Goal: Transaction & Acquisition: Purchase product/service

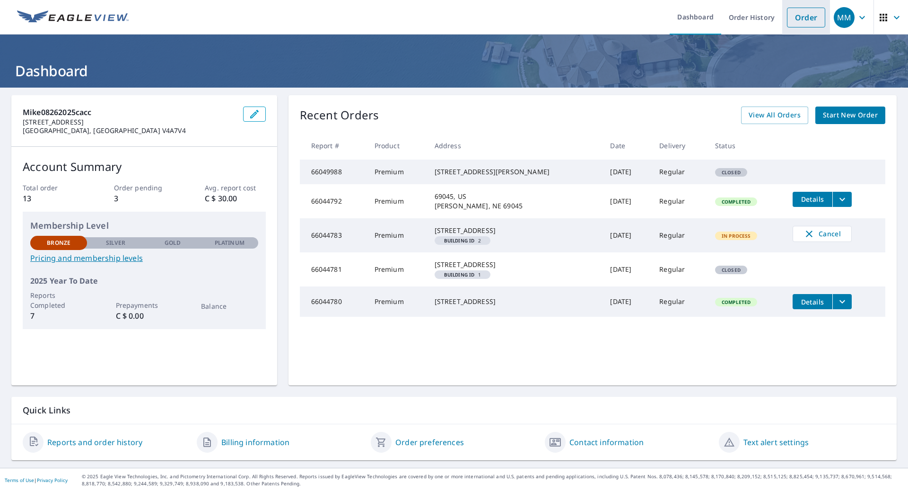
click at [808, 16] on link "Order" at bounding box center [806, 18] width 38 height 20
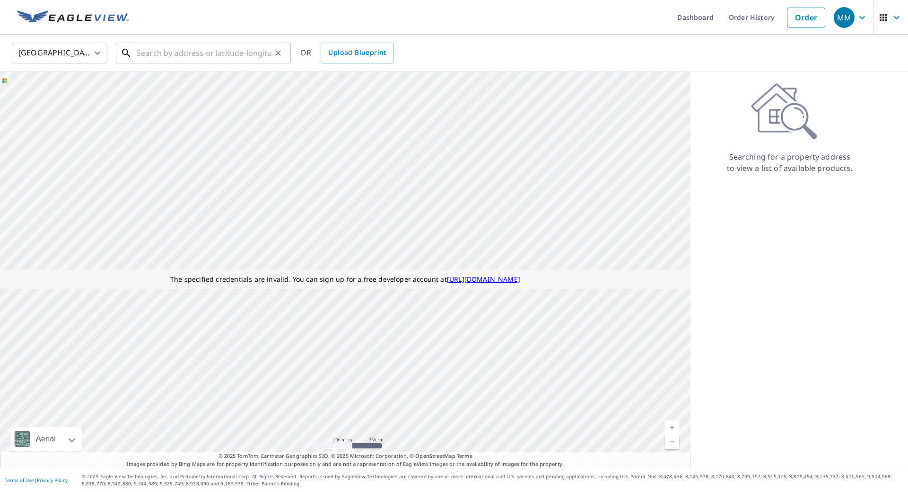
click at [211, 49] on input "text" at bounding box center [204, 53] width 135 height 26
type input "`"
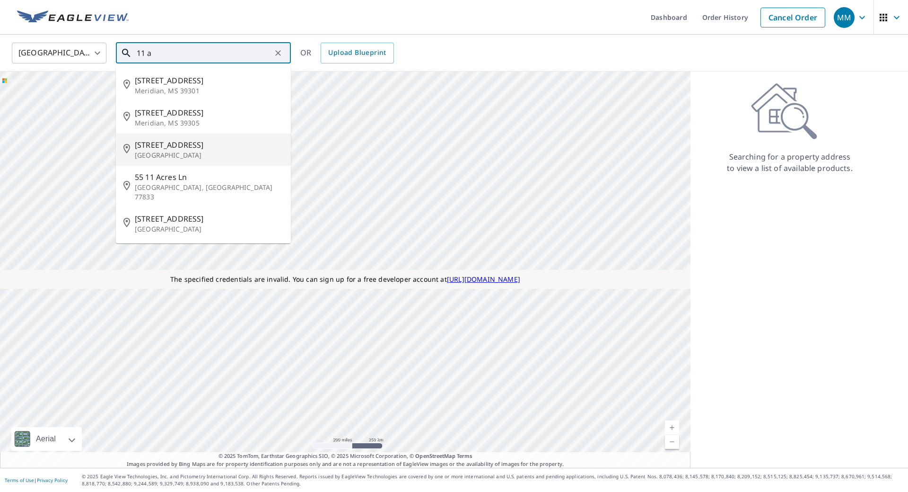
click at [173, 164] on li "[STREET_ADDRESS]" at bounding box center [203, 149] width 175 height 32
type input "[STREET_ADDRESS]"
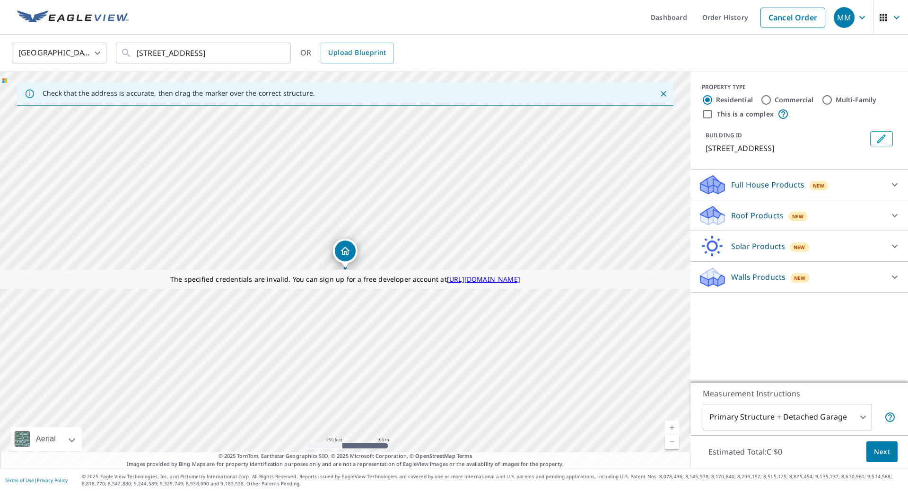
click at [747, 210] on p "Roof Products" at bounding box center [757, 215] width 53 height 11
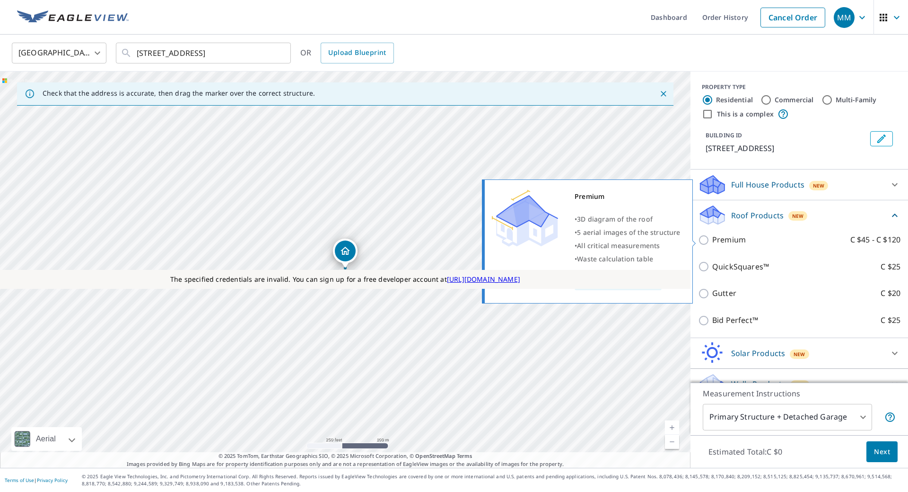
click at [737, 240] on p "Premium" at bounding box center [730, 240] width 34 height 12
click at [713, 240] on input "Premium C $45 - C $120" at bounding box center [705, 239] width 14 height 11
checkbox input "true"
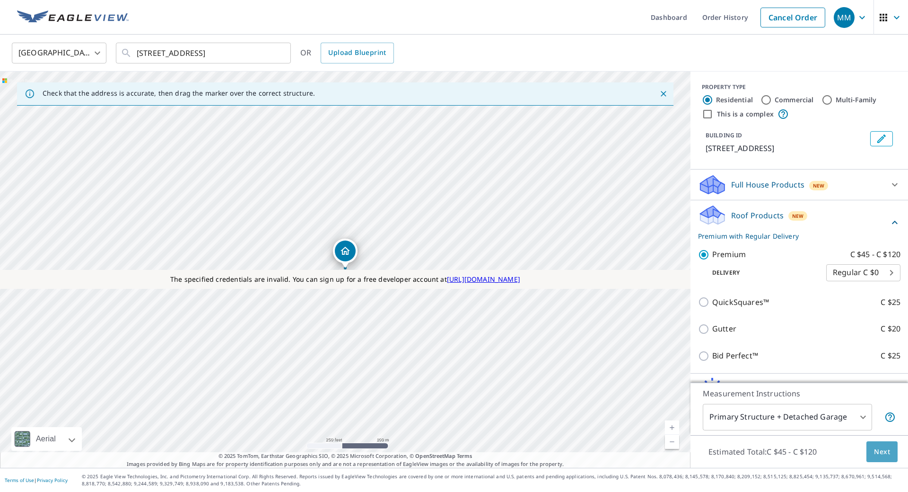
click at [882, 449] on span "Next" at bounding box center [882, 452] width 16 height 12
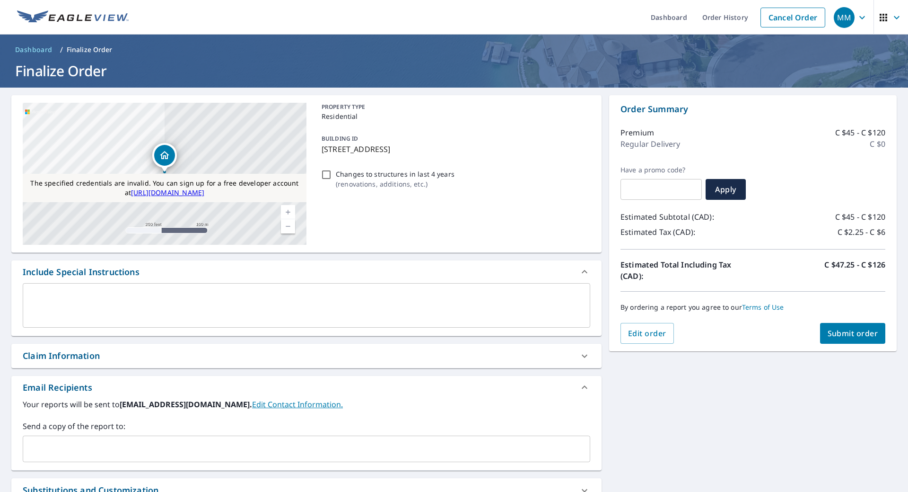
click at [836, 330] on span "Submit order" at bounding box center [853, 333] width 51 height 10
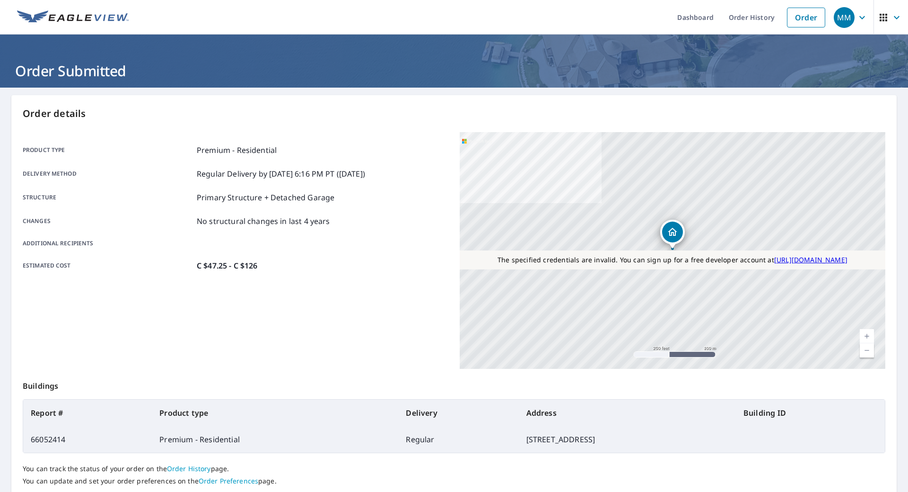
click at [58, 437] on td "66052414" at bounding box center [87, 439] width 129 height 26
copy td "66052414"
click at [801, 25] on link "Order" at bounding box center [806, 18] width 38 height 20
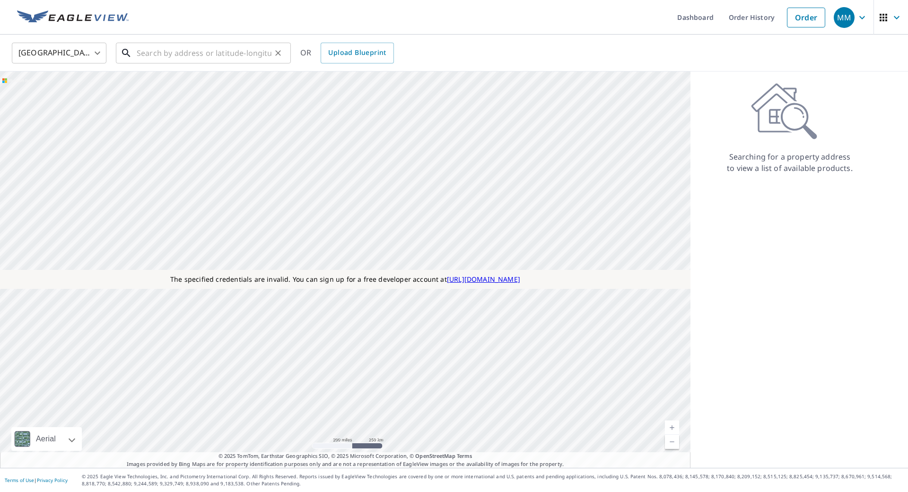
click at [226, 50] on input "text" at bounding box center [204, 53] width 135 height 26
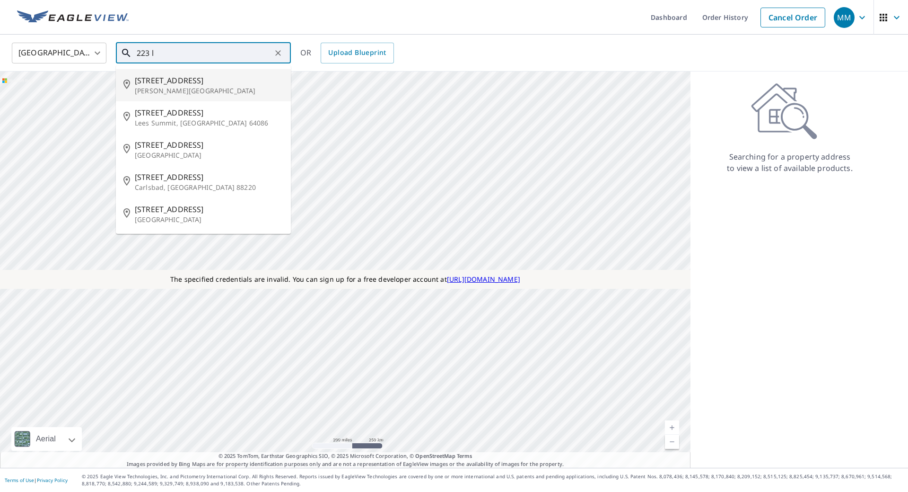
click at [167, 90] on p "[PERSON_NAME][GEOGRAPHIC_DATA]" at bounding box center [209, 90] width 149 height 9
type input "[STREET_ADDRESS][PERSON_NAME]"
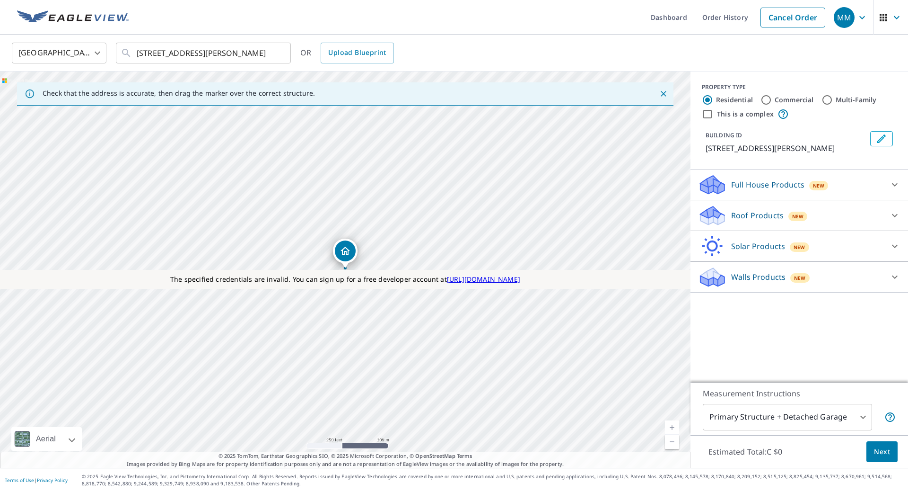
click at [753, 218] on p "Roof Products" at bounding box center [757, 215] width 53 height 11
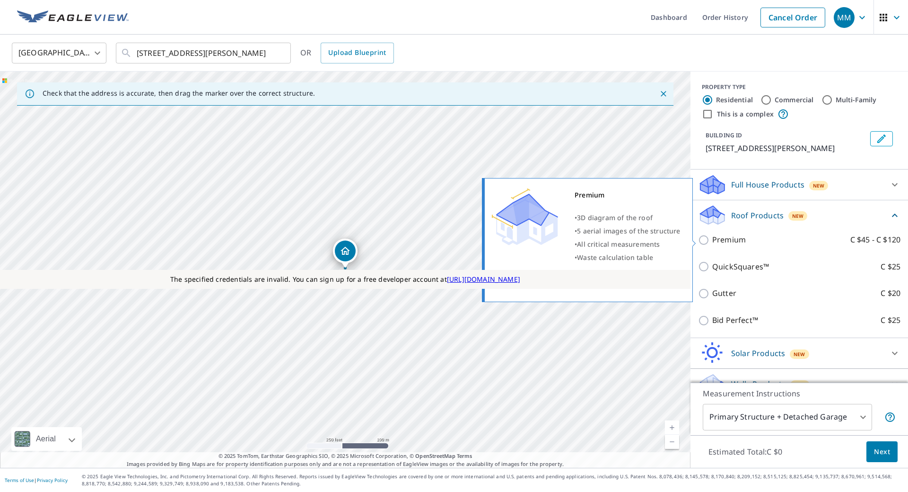
click at [729, 242] on p "Premium" at bounding box center [730, 240] width 34 height 12
click at [713, 242] on input "Premium C $45 - C $120" at bounding box center [705, 239] width 14 height 11
checkbox input "true"
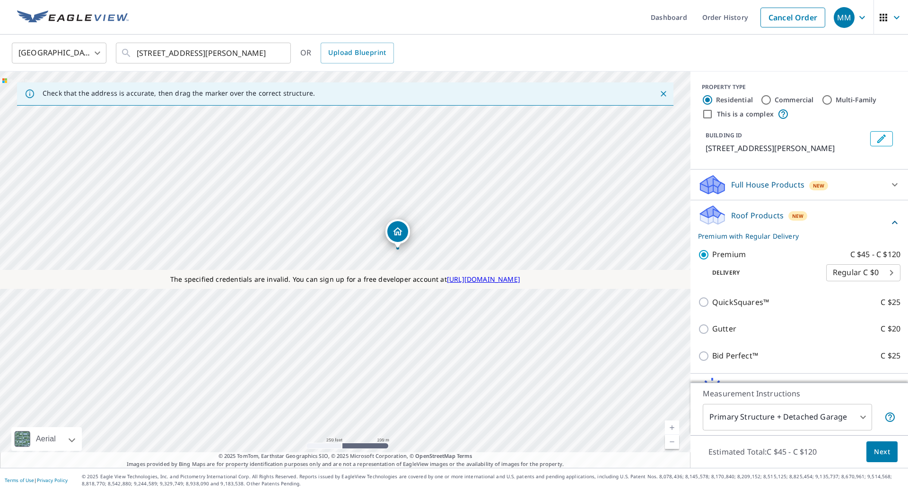
drag, startPoint x: 344, startPoint y: 250, endPoint x: 396, endPoint y: 230, distance: 56.2
click at [396, 230] on div "[STREET_ADDRESS][PERSON_NAME]" at bounding box center [345, 269] width 691 height 396
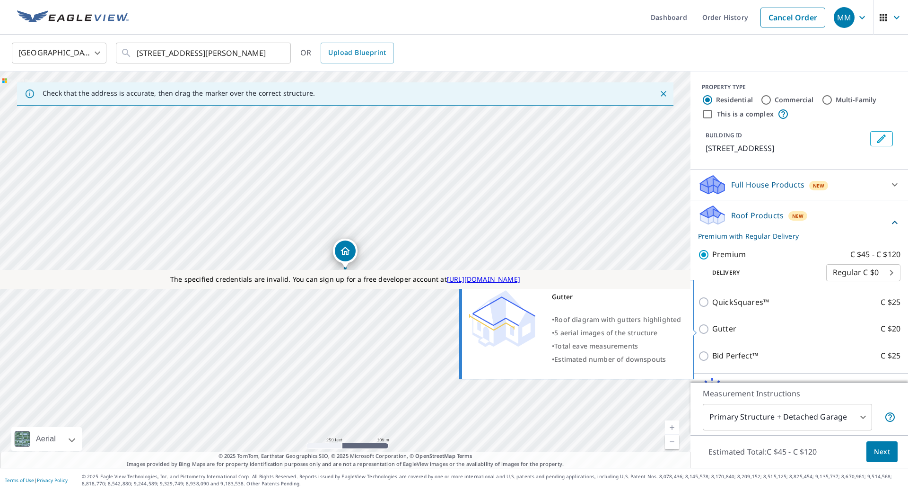
click at [718, 331] on p "Gutter" at bounding box center [725, 329] width 24 height 12
click at [713, 331] on input "Gutter C $20" at bounding box center [705, 328] width 14 height 11
checkbox input "true"
checkbox input "false"
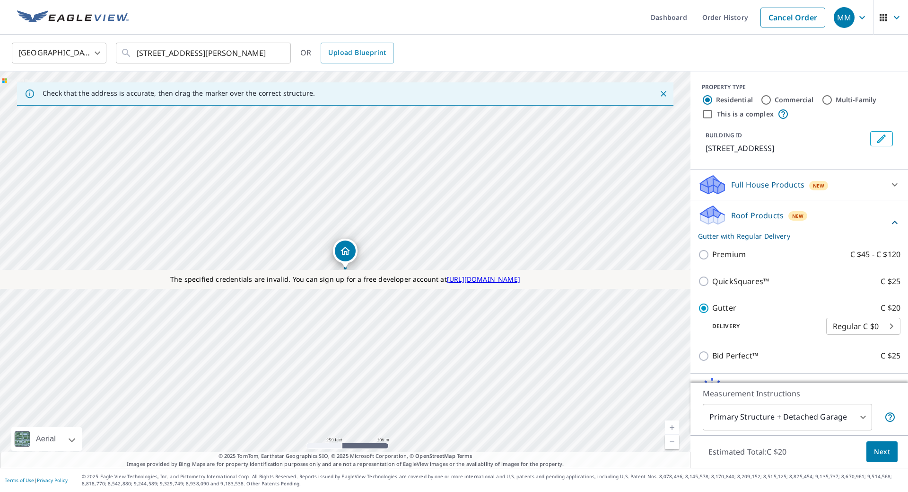
click at [882, 452] on span "Next" at bounding box center [882, 452] width 16 height 12
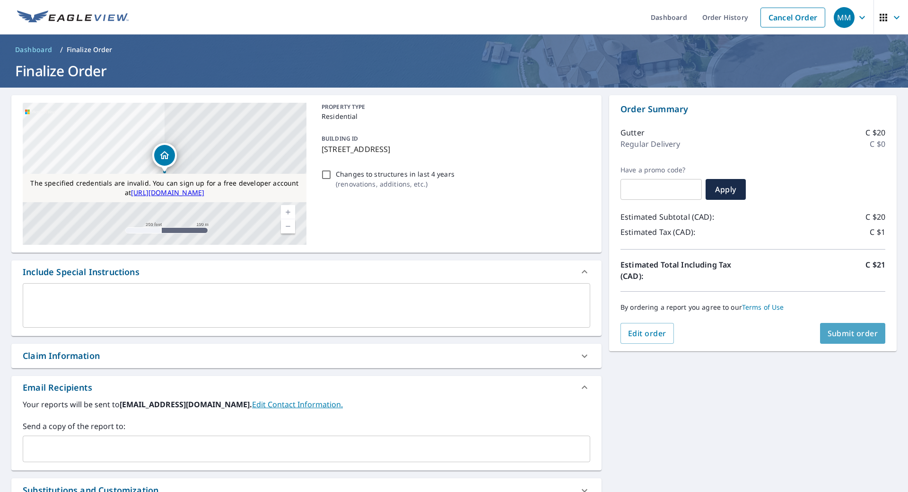
click at [851, 339] on button "Submit order" at bounding box center [853, 333] width 66 height 21
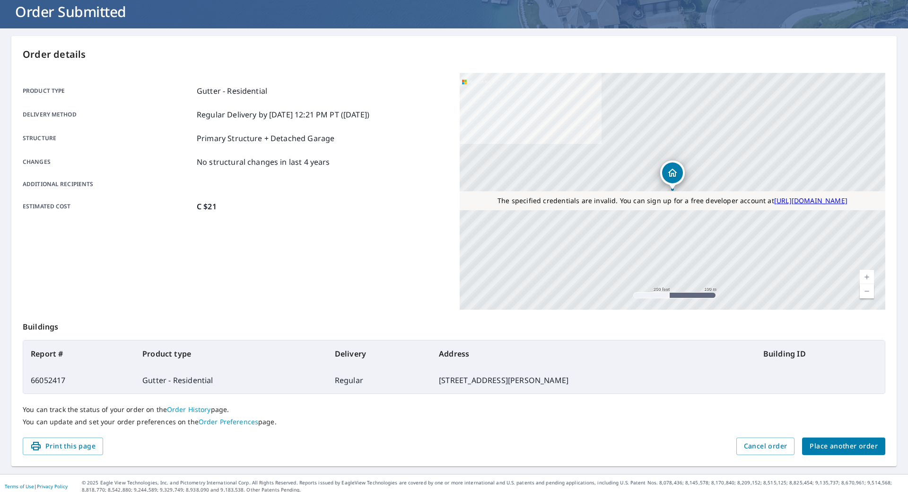
scroll to position [65, 0]
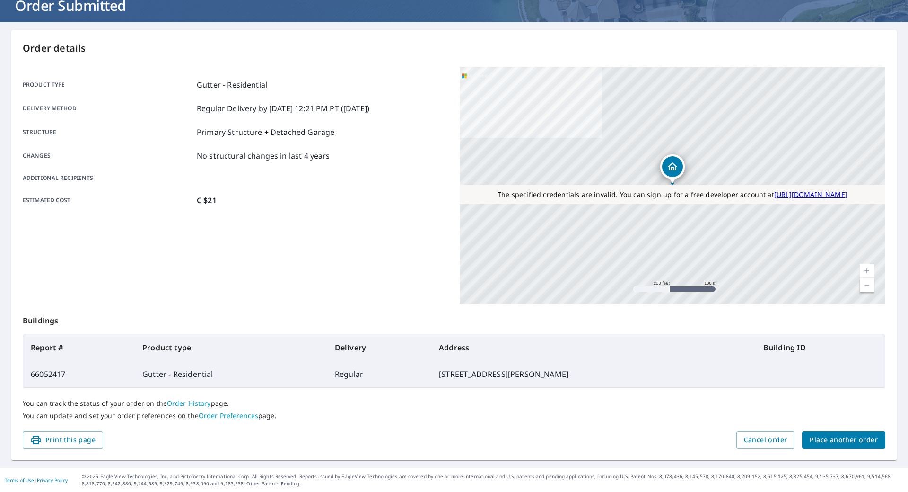
click at [53, 371] on td "66052417" at bounding box center [79, 374] width 112 height 26
copy td "66052417"
